Goal: Find specific page/section: Find specific page/section

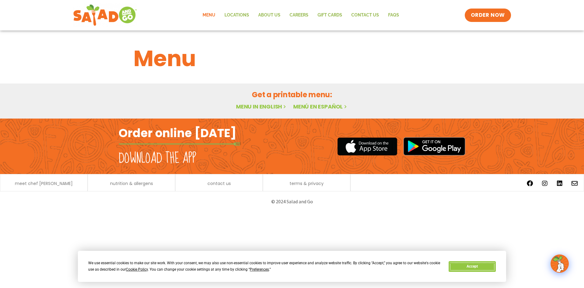
drag, startPoint x: 475, startPoint y: 268, endPoint x: 354, endPoint y: 158, distance: 163.7
click at [473, 268] on button "Accept" at bounding box center [472, 266] width 47 height 11
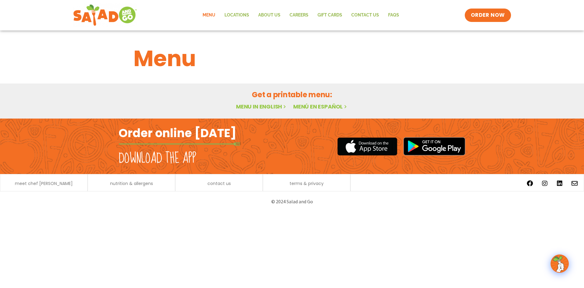
click at [259, 104] on link "Menu in English" at bounding box center [261, 107] width 51 height 8
click at [230, 185] on span "contact us" at bounding box center [218, 183] width 23 height 4
drag, startPoint x: 210, startPoint y: 16, endPoint x: 211, endPoint y: 19, distance: 3.6
click at [210, 16] on link "Menu" at bounding box center [209, 15] width 22 height 14
